Goal: Transaction & Acquisition: Download file/media

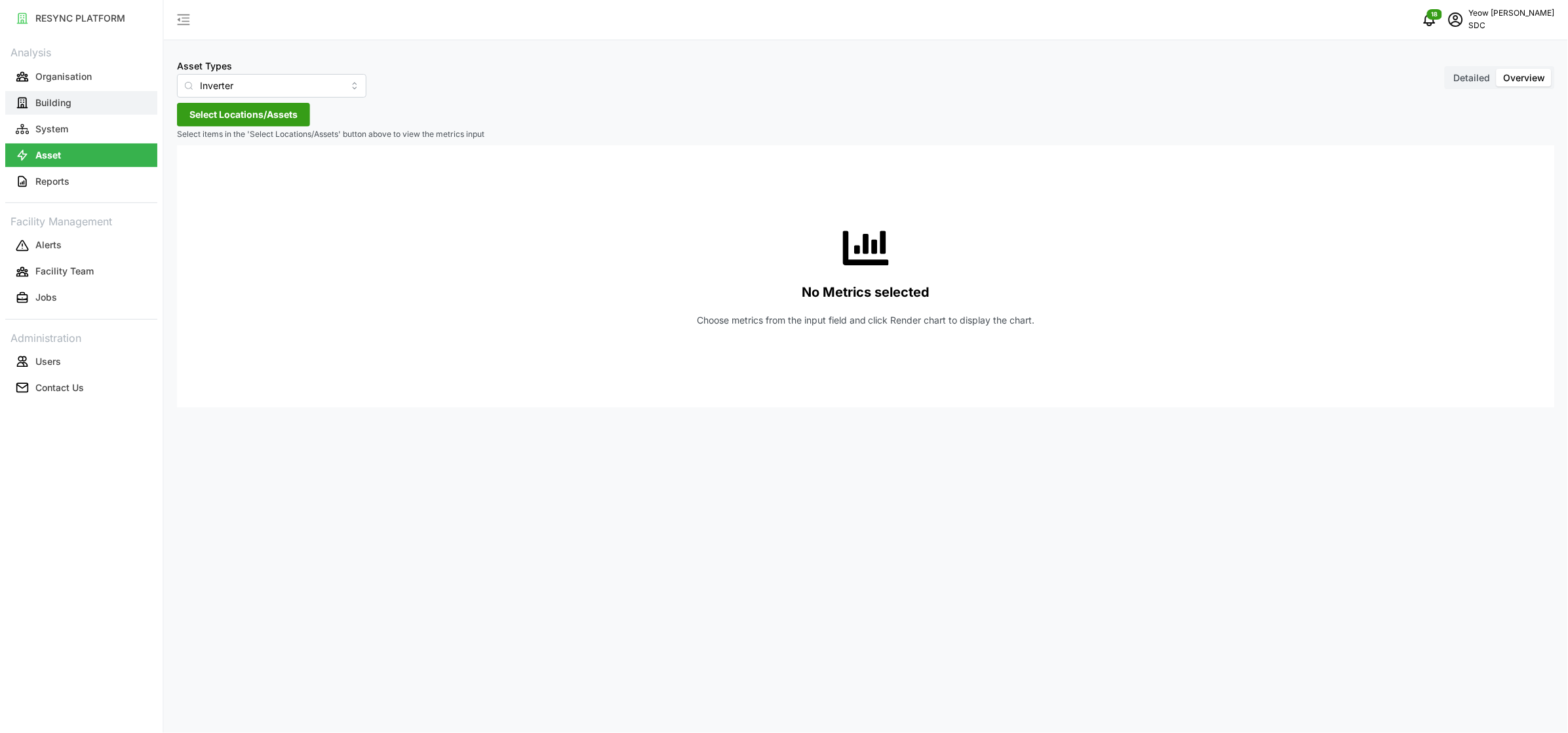
click at [59, 99] on p "Building" at bounding box center [54, 102] width 36 height 13
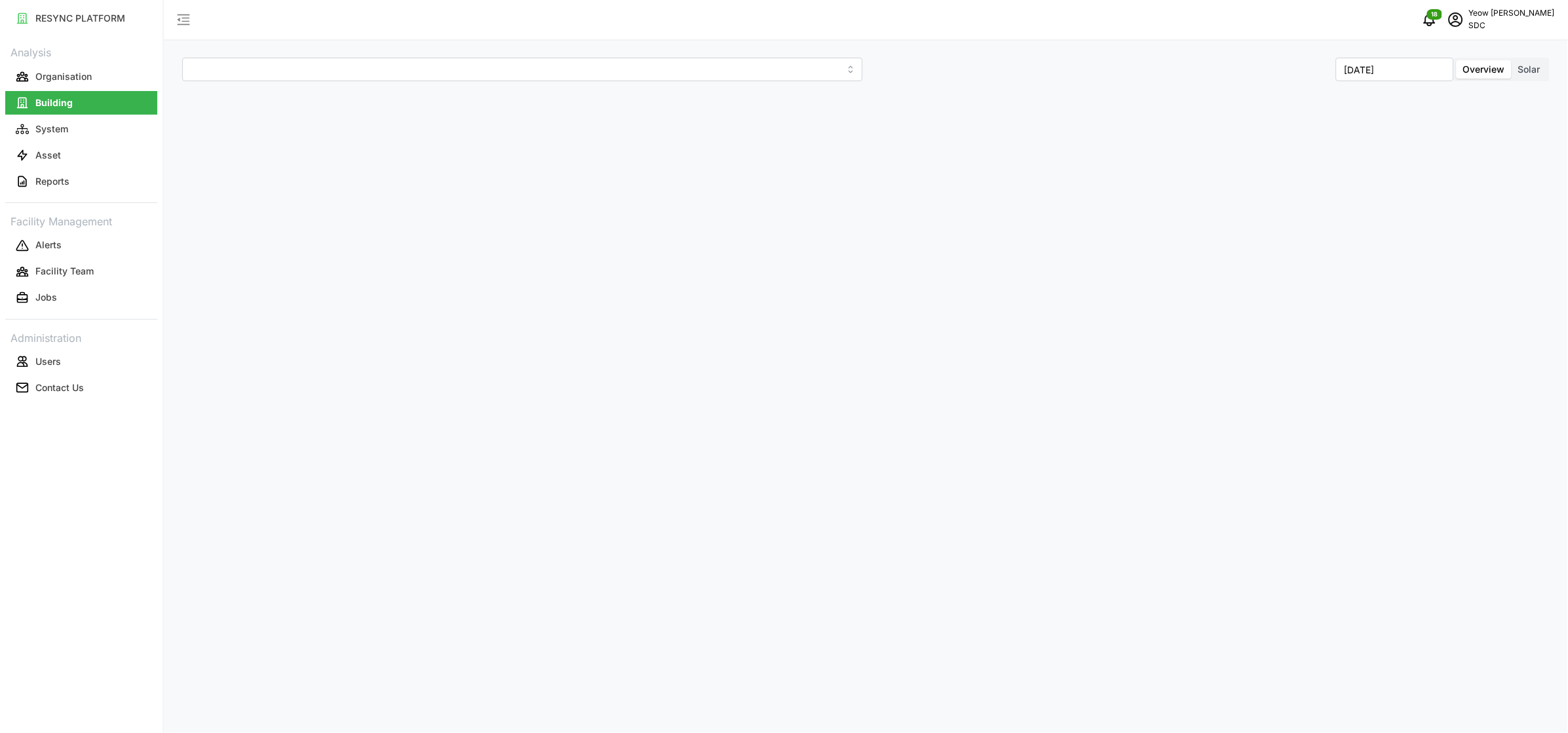
type input "SDC-1"
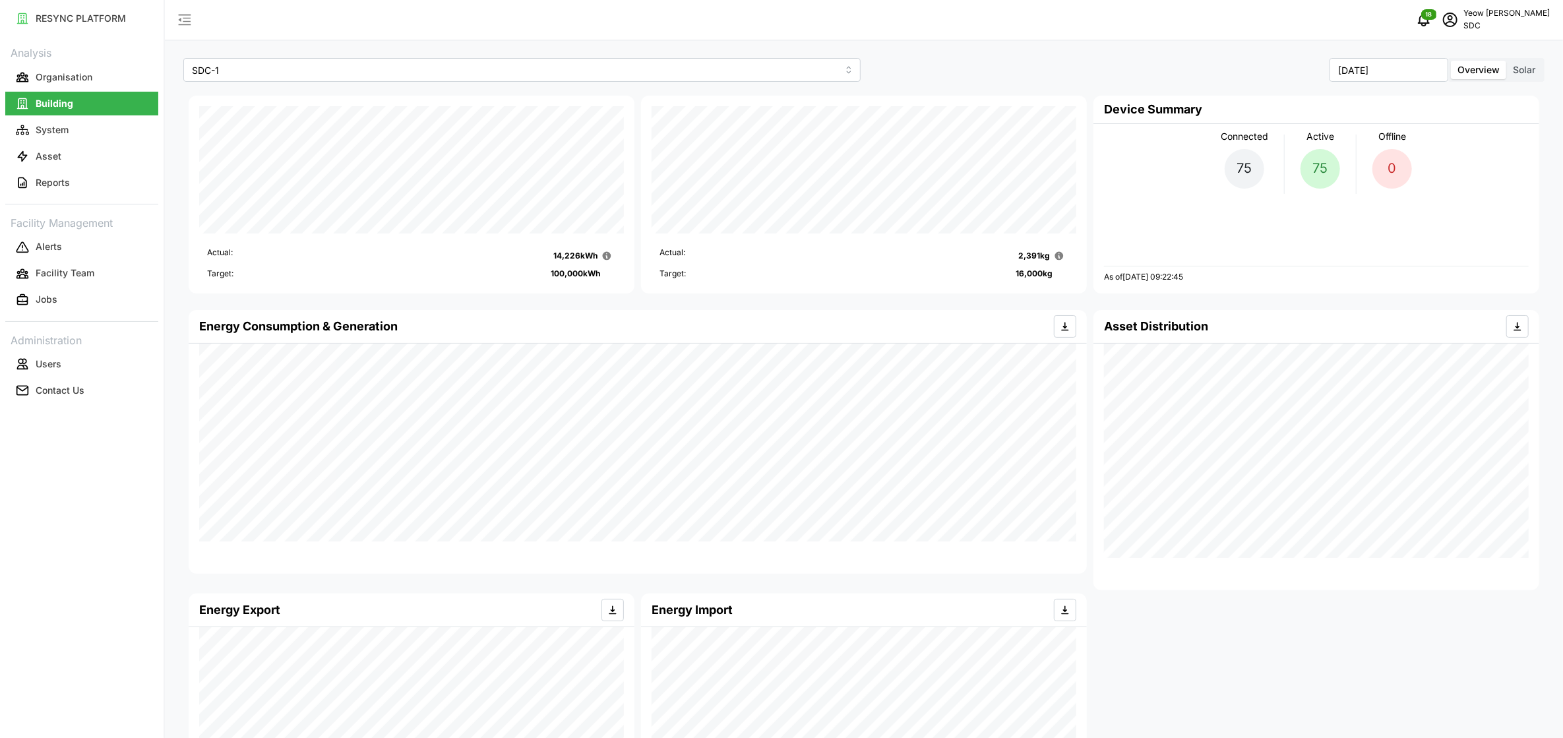
click at [1483, 65] on span "Overview" at bounding box center [1479, 69] width 42 height 11
click at [1451, 61] on input "Overview" at bounding box center [1451, 61] width 0 height 0
click at [1533, 70] on span "Solar" at bounding box center [1524, 69] width 22 height 11
click at [1506, 61] on input "Solar" at bounding box center [1506, 61] width 0 height 0
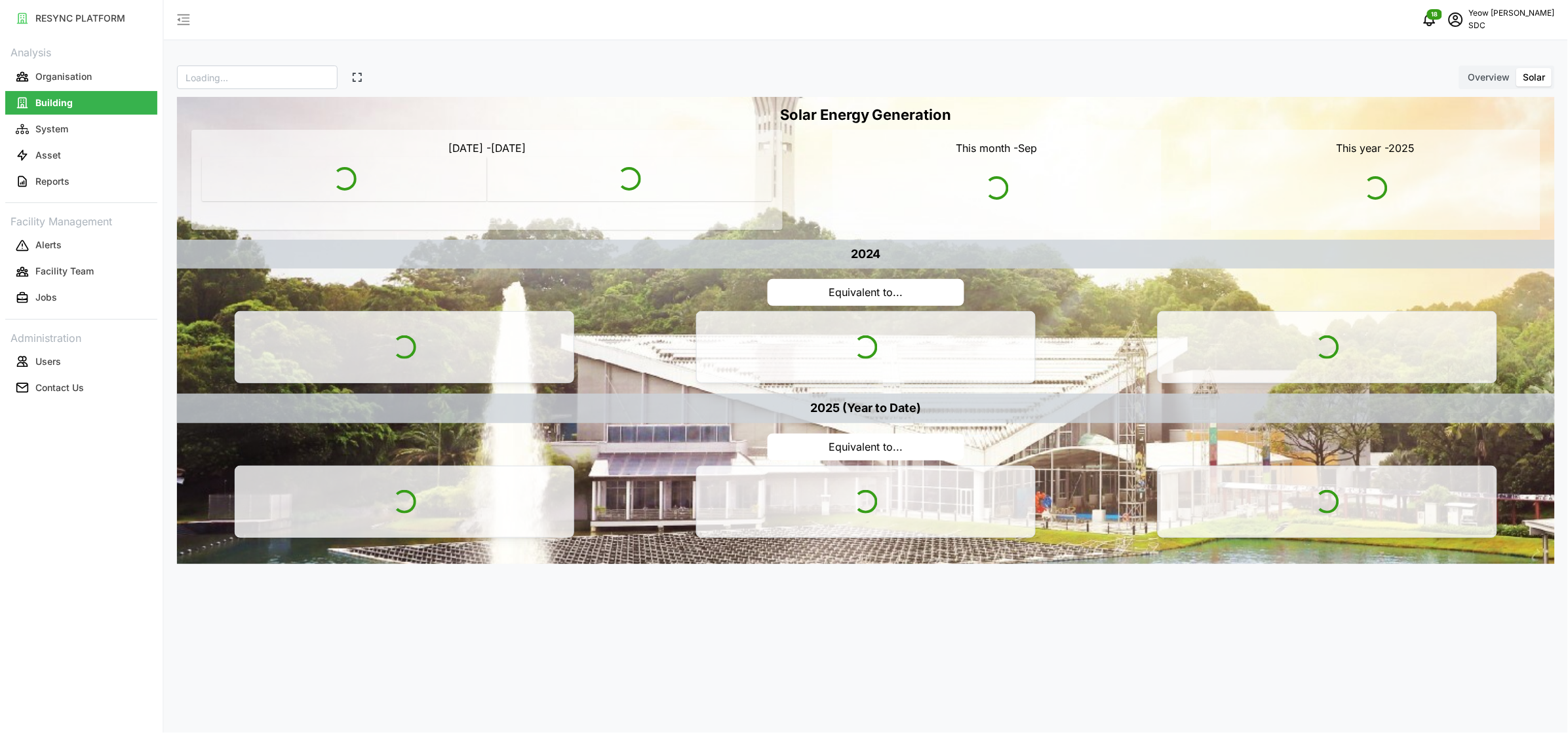
type input "SDC"
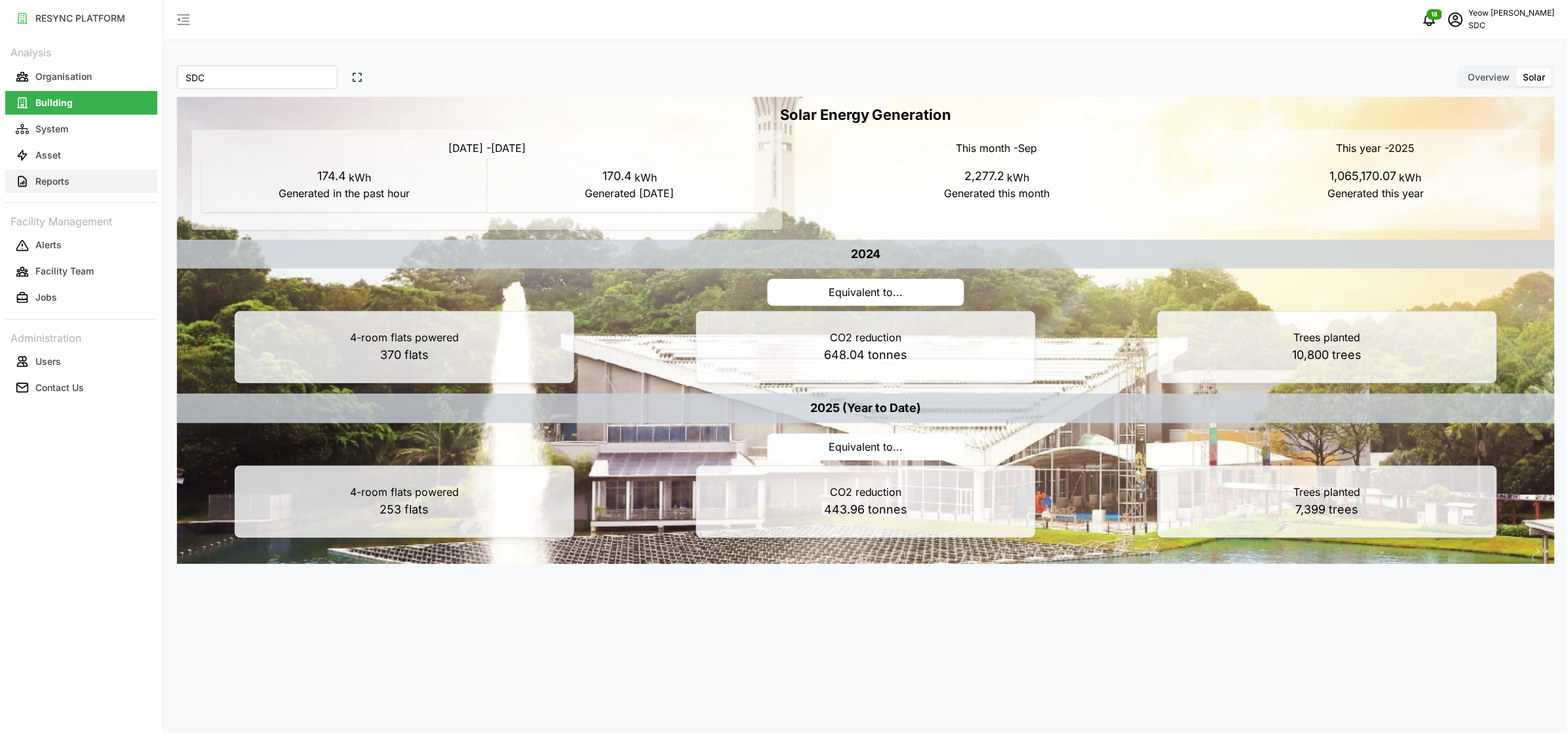
click at [63, 181] on p "Reports" at bounding box center [53, 181] width 34 height 13
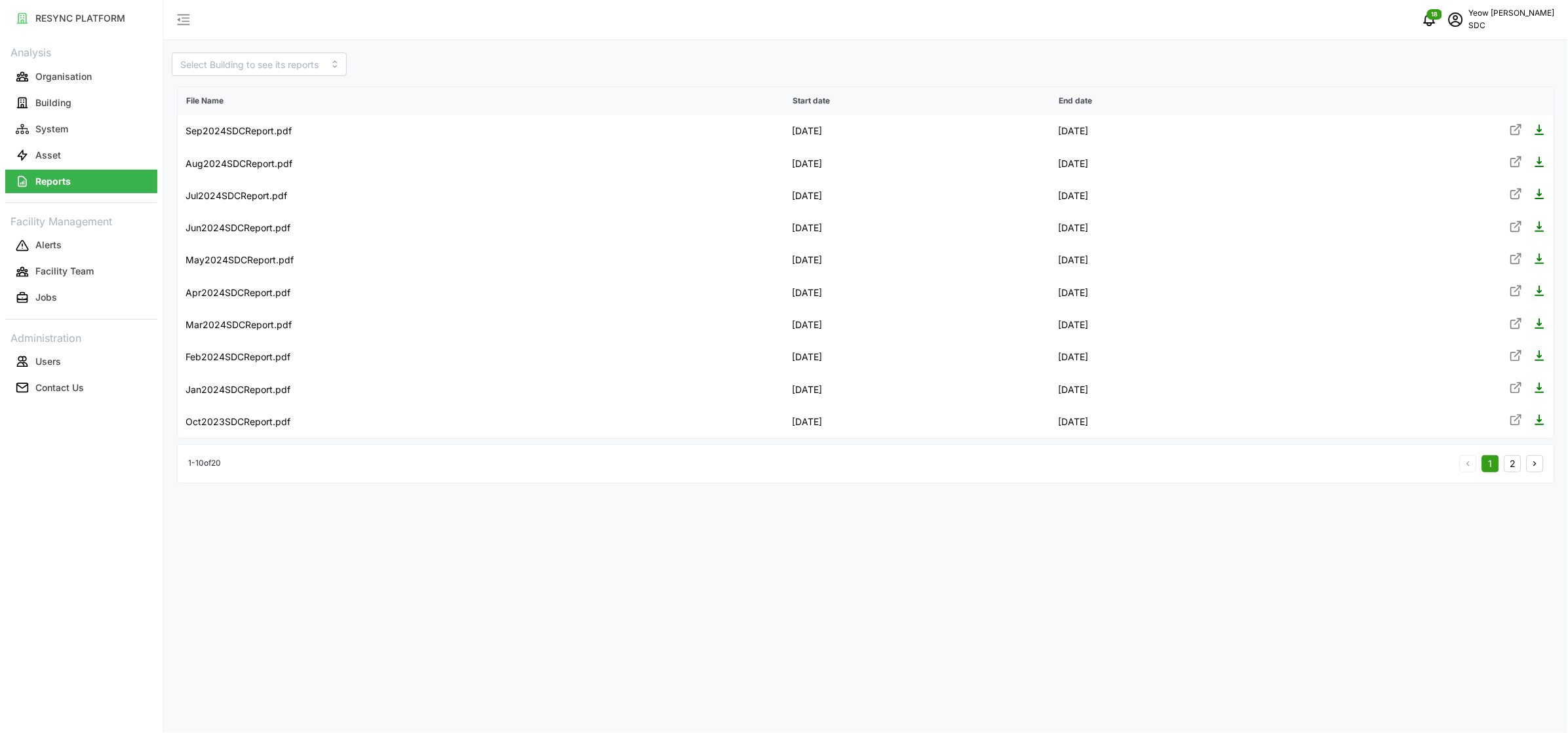
drag, startPoint x: 682, startPoint y: 579, endPoint x: 685, endPoint y: 523, distance: 56.1
click at [682, 579] on div "File Name Start date End date Sep2024SDCReport.pdf 01 Sep 2024 01 Oct 2024 Aug2…" at bounding box center [865, 366] width 1404 height 733
click at [268, 74] on input at bounding box center [259, 65] width 175 height 24
click at [207, 93] on span "SDC-1" at bounding box center [195, 95] width 27 height 15
type input "SDC-1"
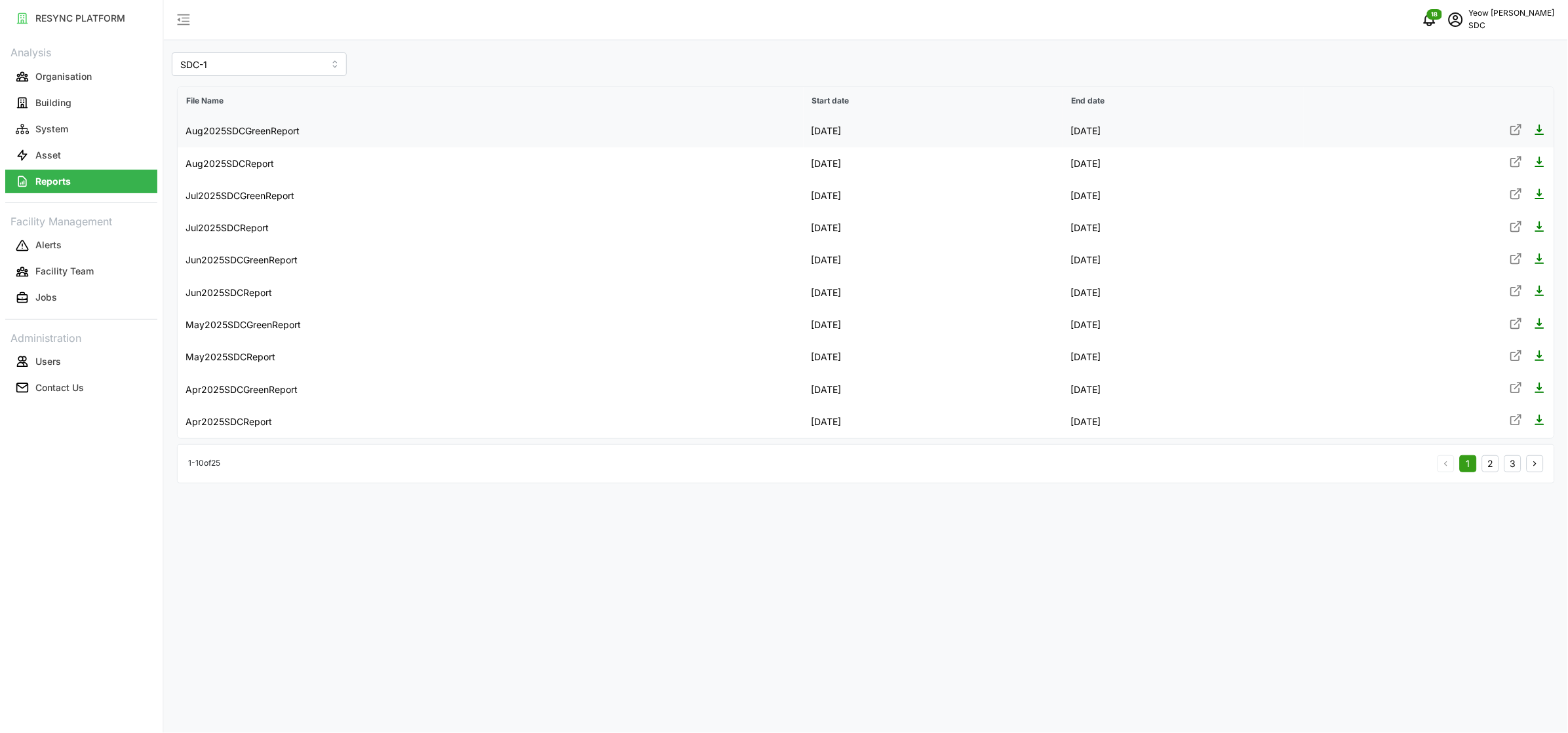
click at [1537, 130] on icon at bounding box center [1539, 129] width 13 height 13
click at [1540, 132] on icon at bounding box center [1539, 129] width 13 height 13
click at [1536, 163] on icon at bounding box center [1539, 161] width 13 height 13
